Goal: Use online tool/utility: Utilize a website feature to perform a specific function

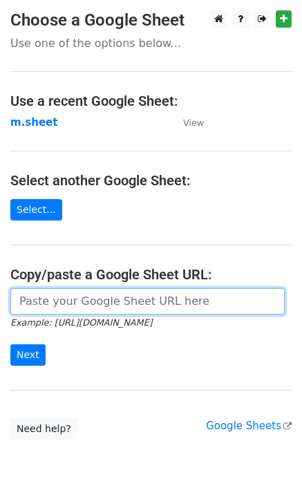
click at [88, 302] on input "url" at bounding box center [147, 301] width 275 height 26
type input "https://docs.google.com/spreadsheets/d/1NSPy5y9XraHPasg8dEzu-ngu0Ro3lXZEEAXZcNX…"
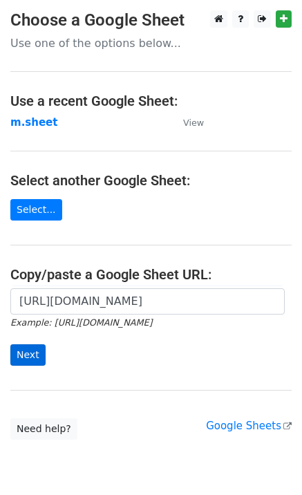
drag, startPoint x: 8, startPoint y: 356, endPoint x: 16, endPoint y: 358, distance: 8.6
click at [8, 356] on div "https://docs.google.com/spreadsheets/d/1NSPy5y9XraHPasg8dEzu-ngu0Ro3lXZEEAXZcNX…" at bounding box center [151, 333] width 302 height 91
click at [17, 358] on input "Next" at bounding box center [27, 354] width 35 height 21
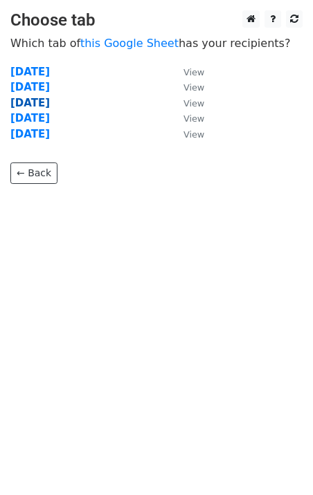
click at [39, 103] on strong "Wednesday" at bounding box center [29, 103] width 39 height 12
